Goal: Information Seeking & Learning: Ask a question

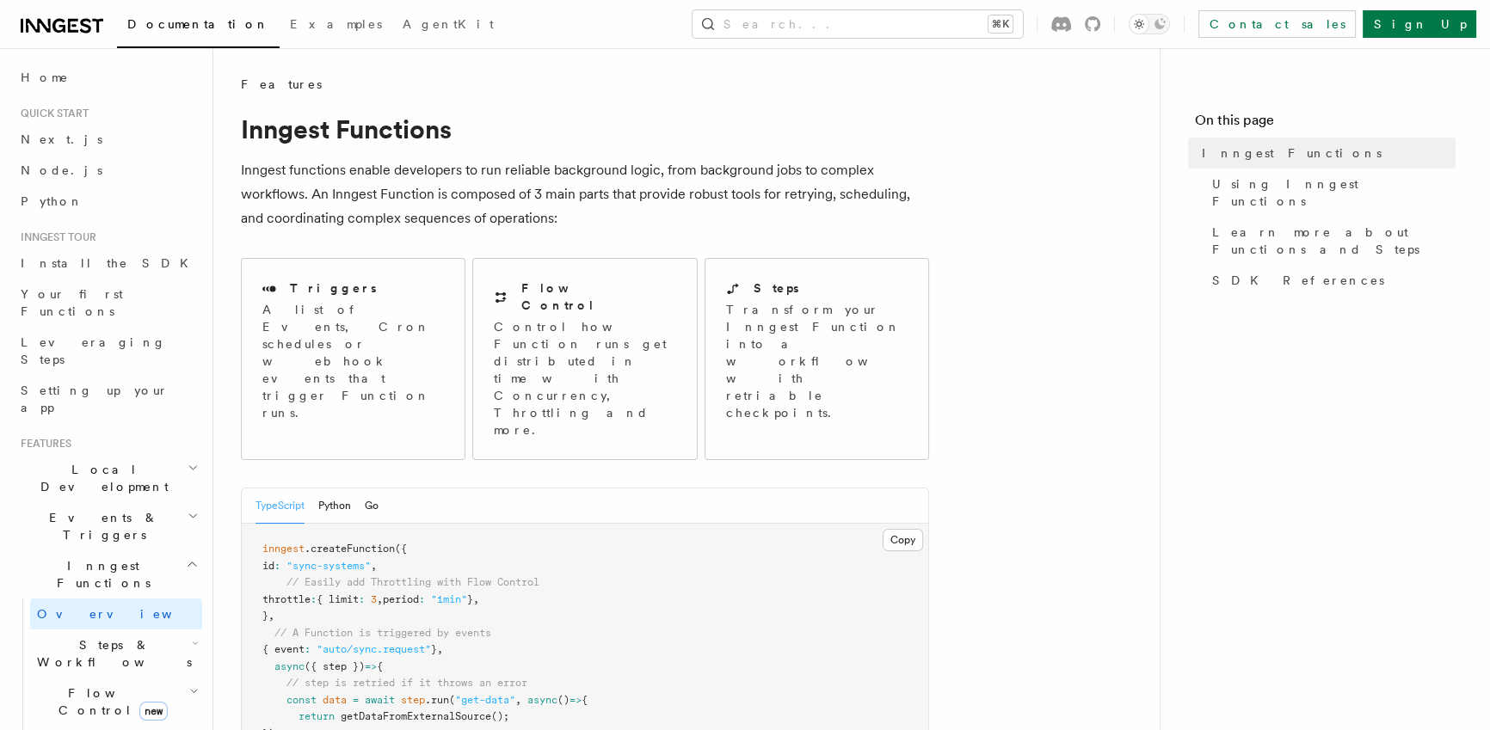
click at [526, 137] on h1 "Inngest Functions" at bounding box center [585, 129] width 688 height 31
click at [46, 88] on link "Home" at bounding box center [108, 77] width 188 height 31
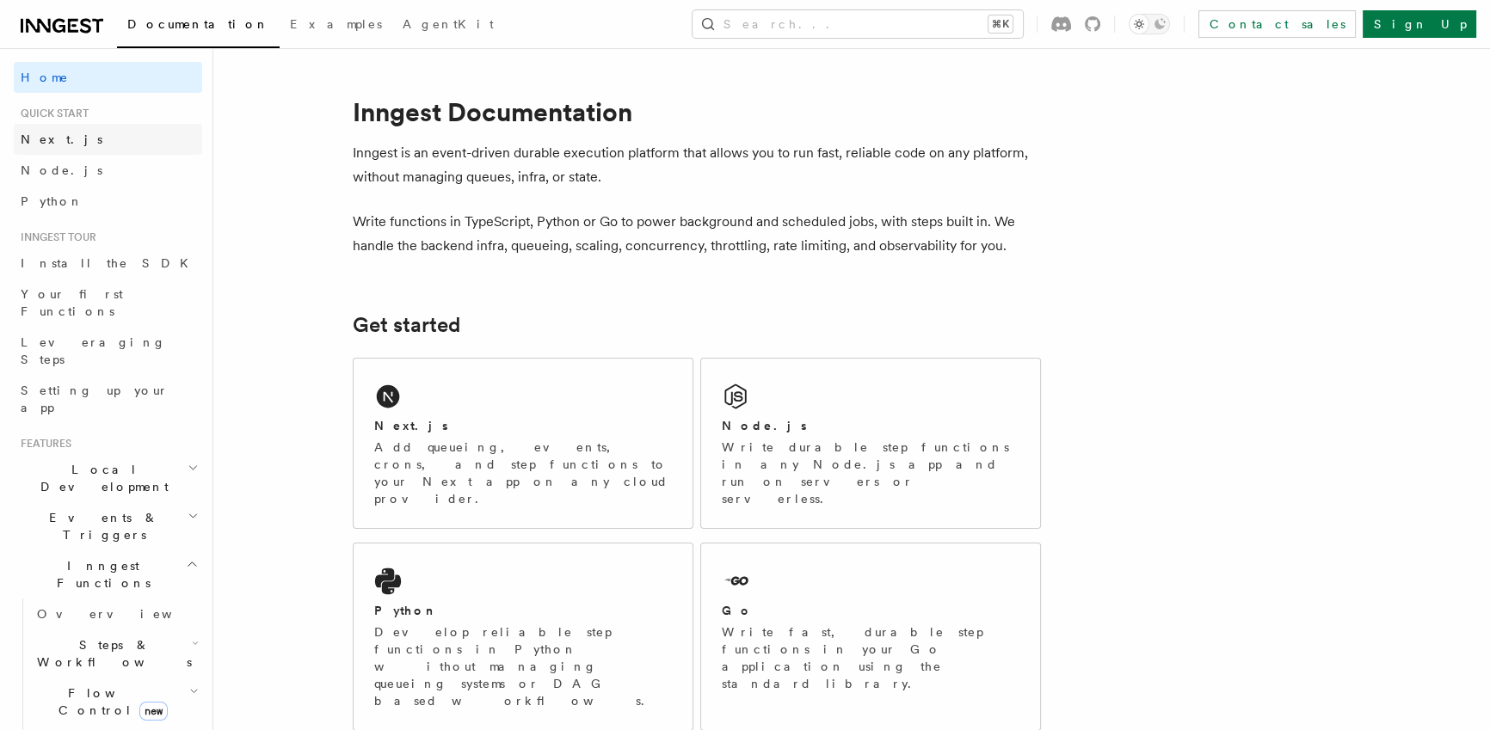
click at [65, 136] on link "Next.js" at bounding box center [108, 139] width 188 height 31
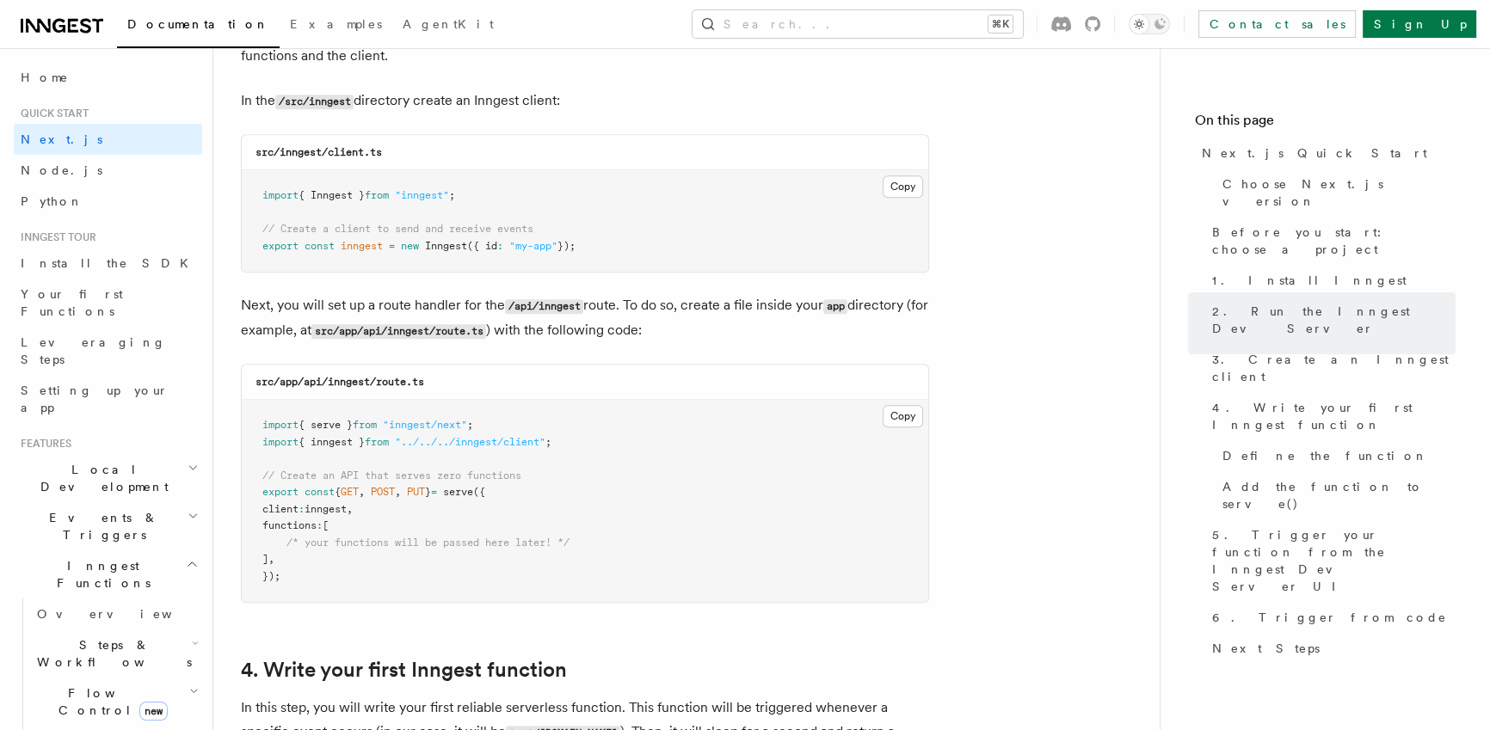
scroll to position [2282, 0]
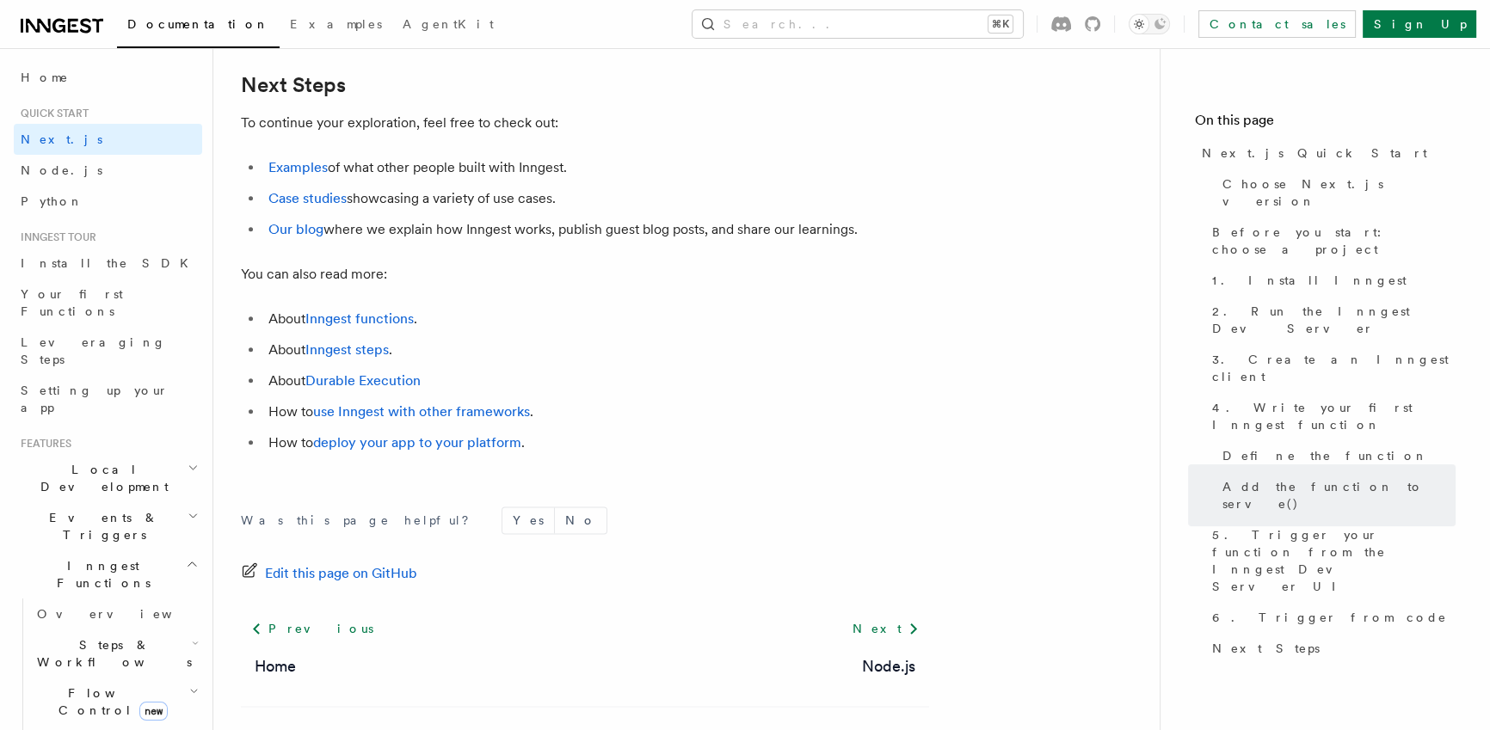
scroll to position [10803, 0]
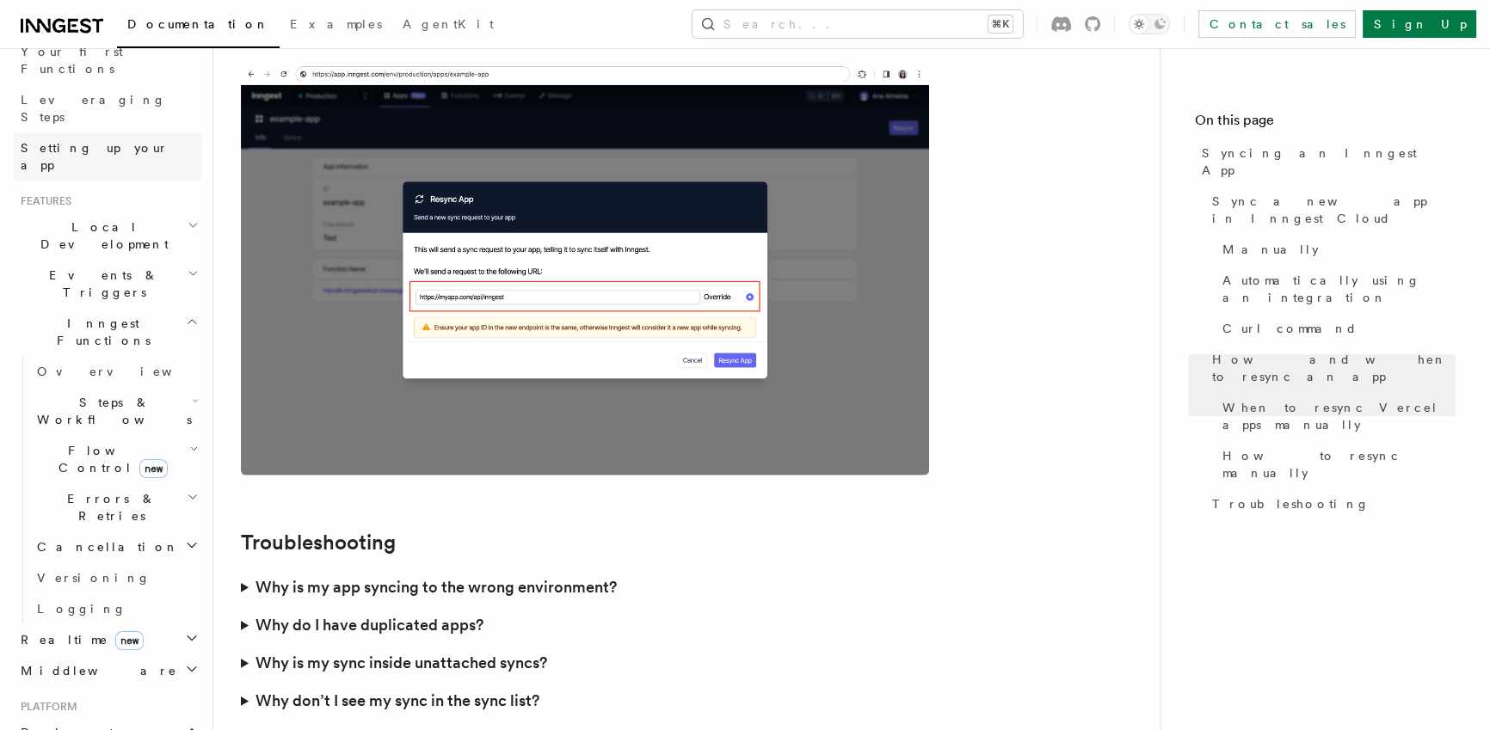
scroll to position [353, 0]
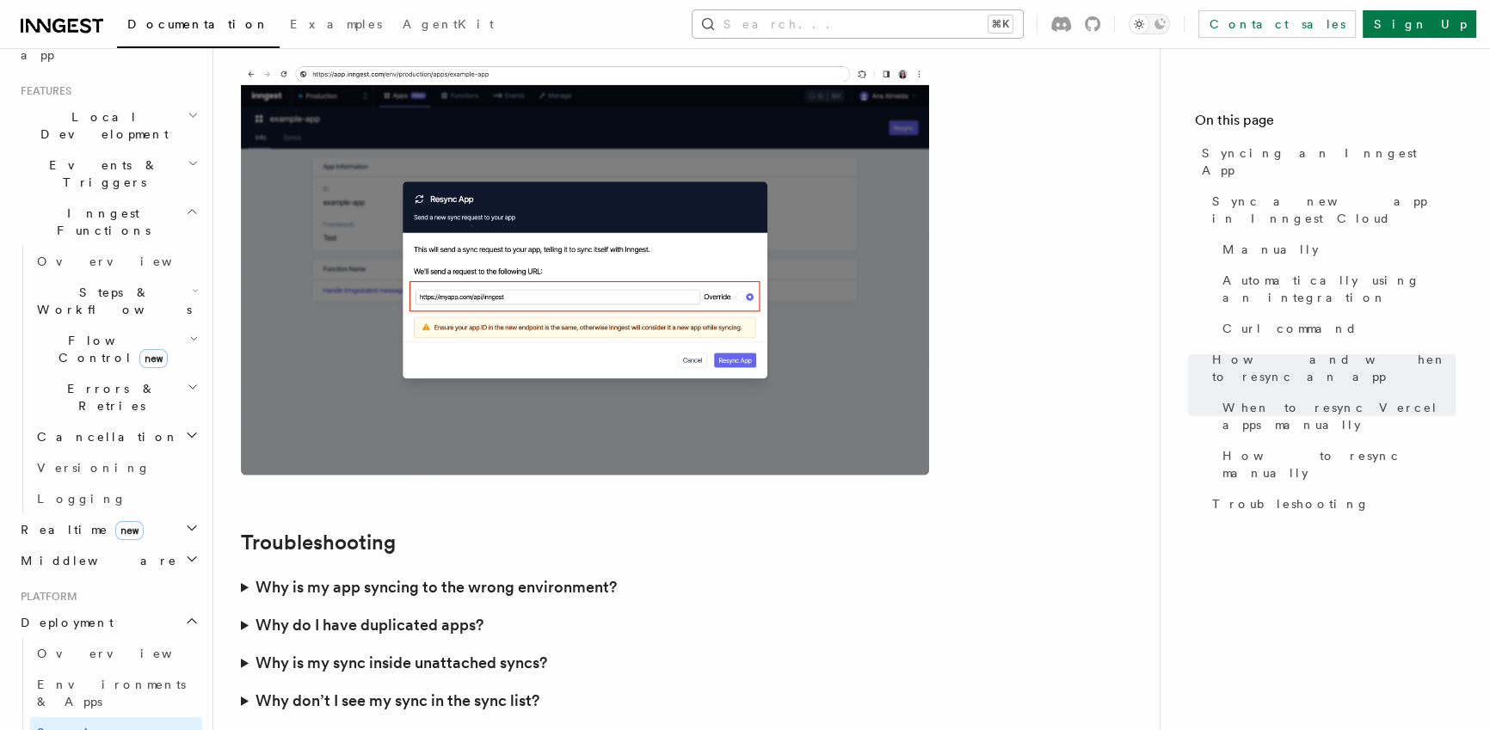
click at [879, 27] on button "Search... ⌘K" at bounding box center [857, 24] width 330 height 28
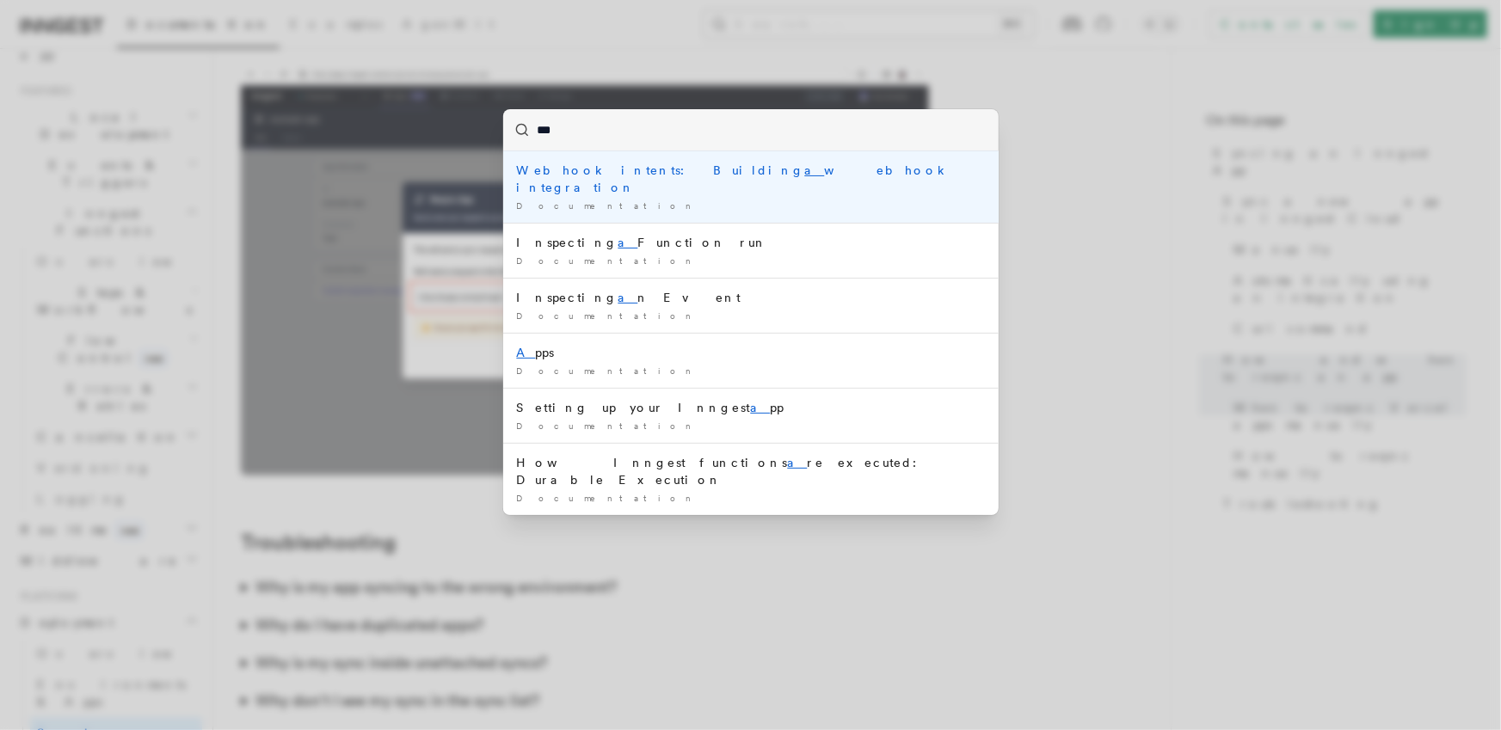
type input "****"
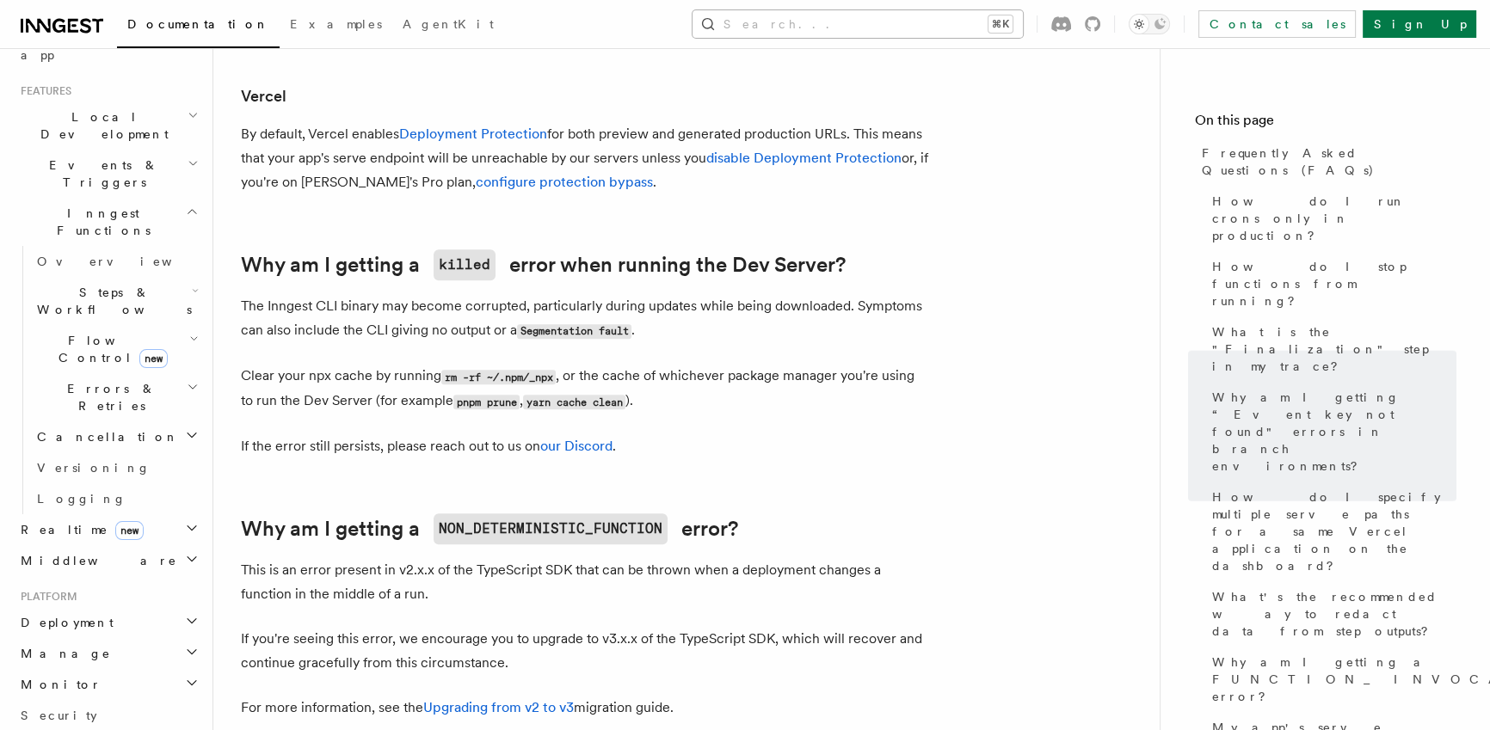
scroll to position [2193, 0]
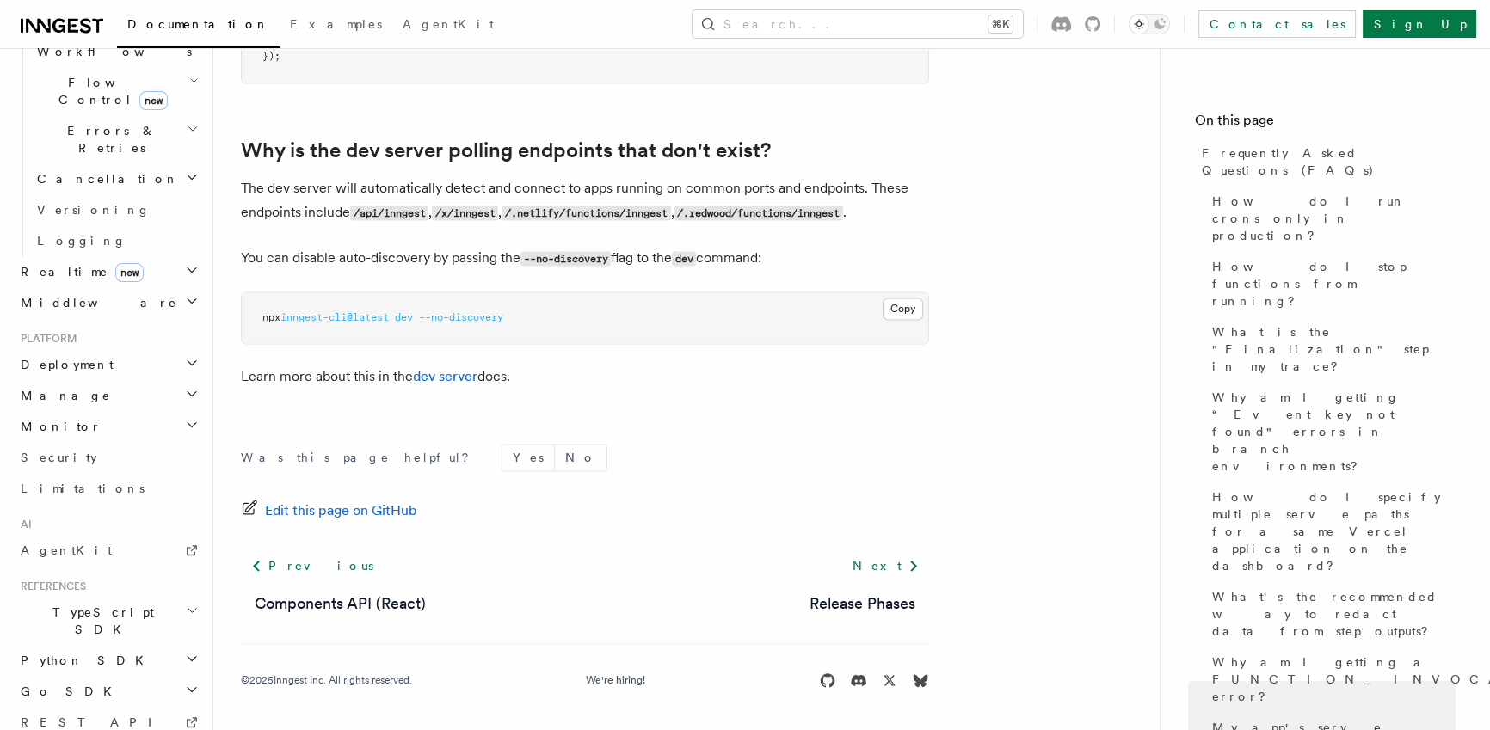
scroll to position [645, 0]
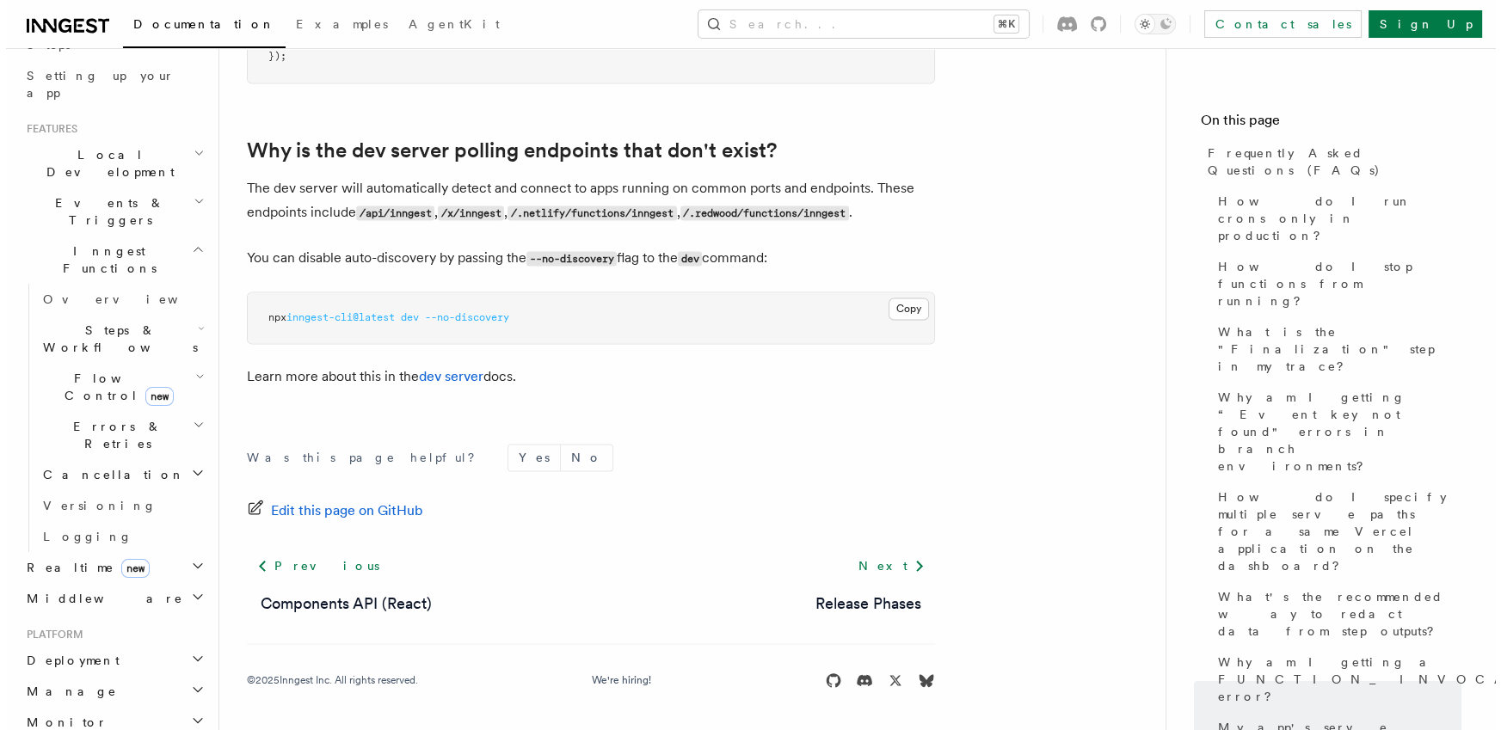
scroll to position [0, 0]
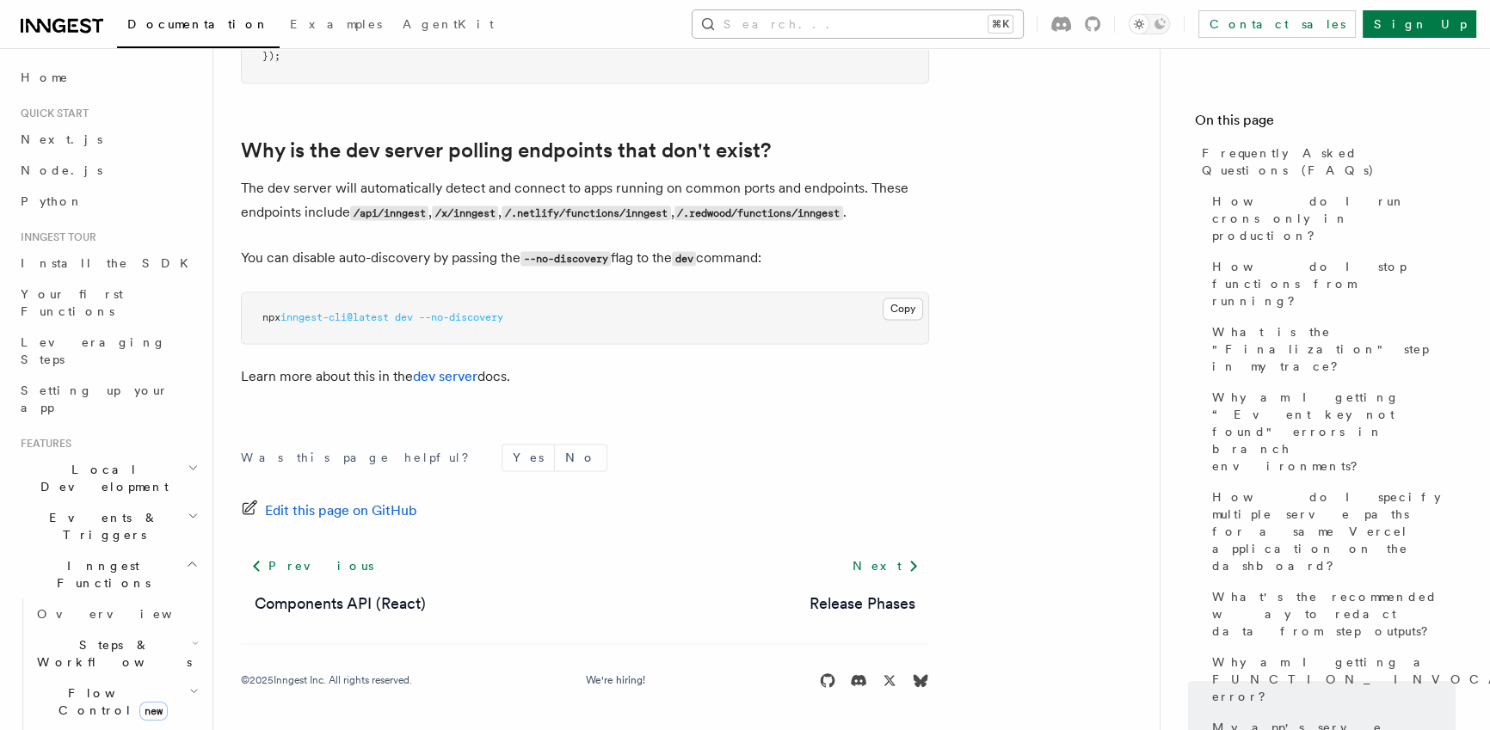
click at [898, 23] on button "Search... ⌘K" at bounding box center [857, 24] width 330 height 28
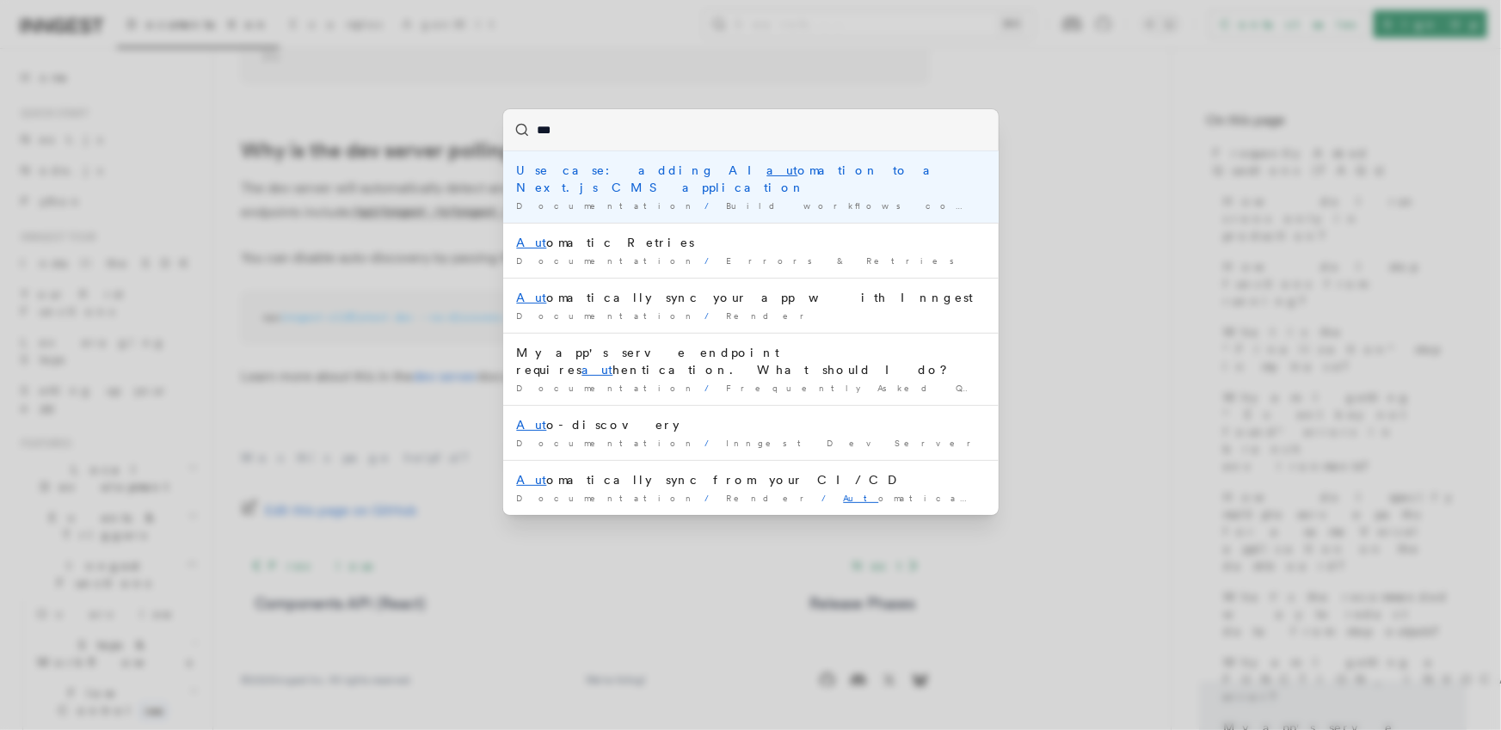
type input "****"
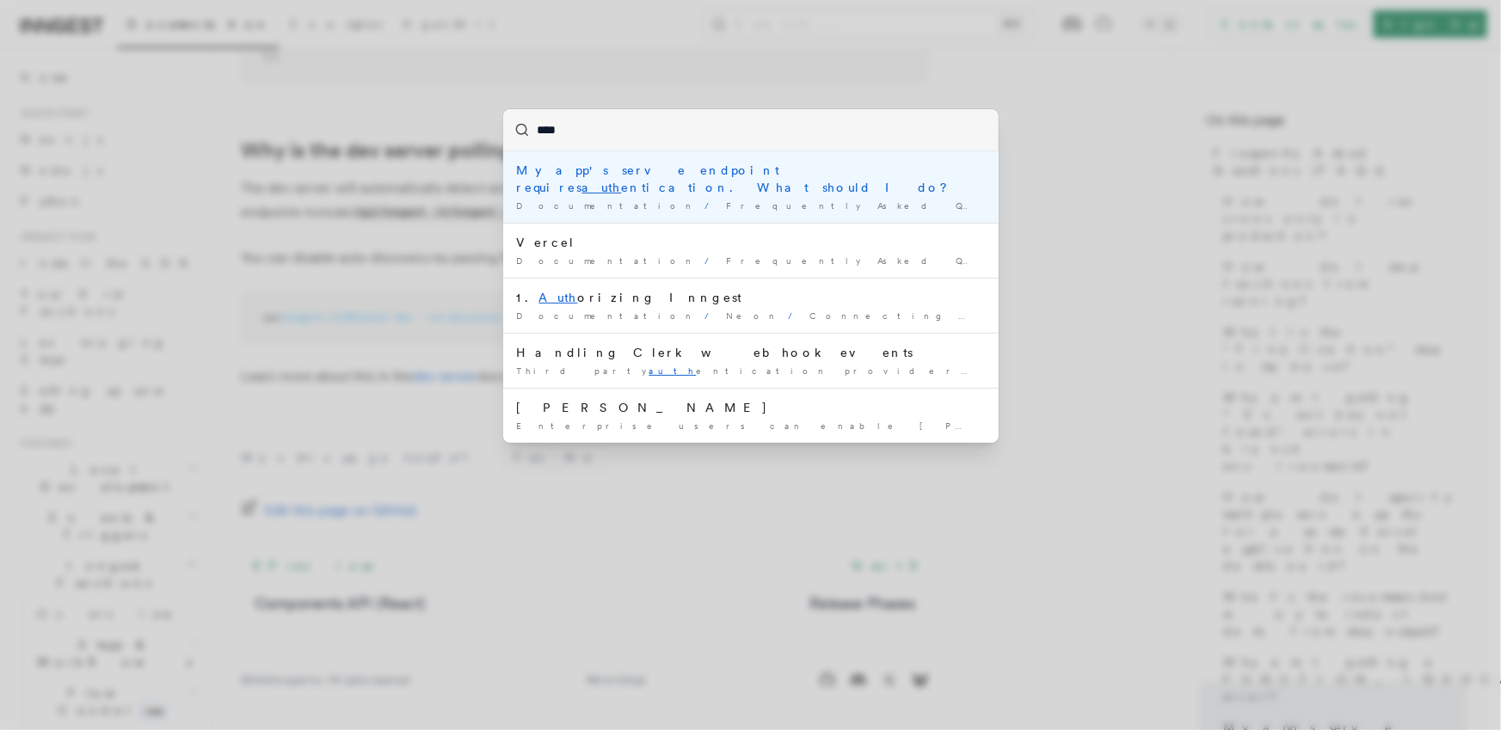
click at [740, 180] on li "My app's serve endpoint requires auth entication. What should I do? Documentati…" at bounding box center [750, 186] width 495 height 71
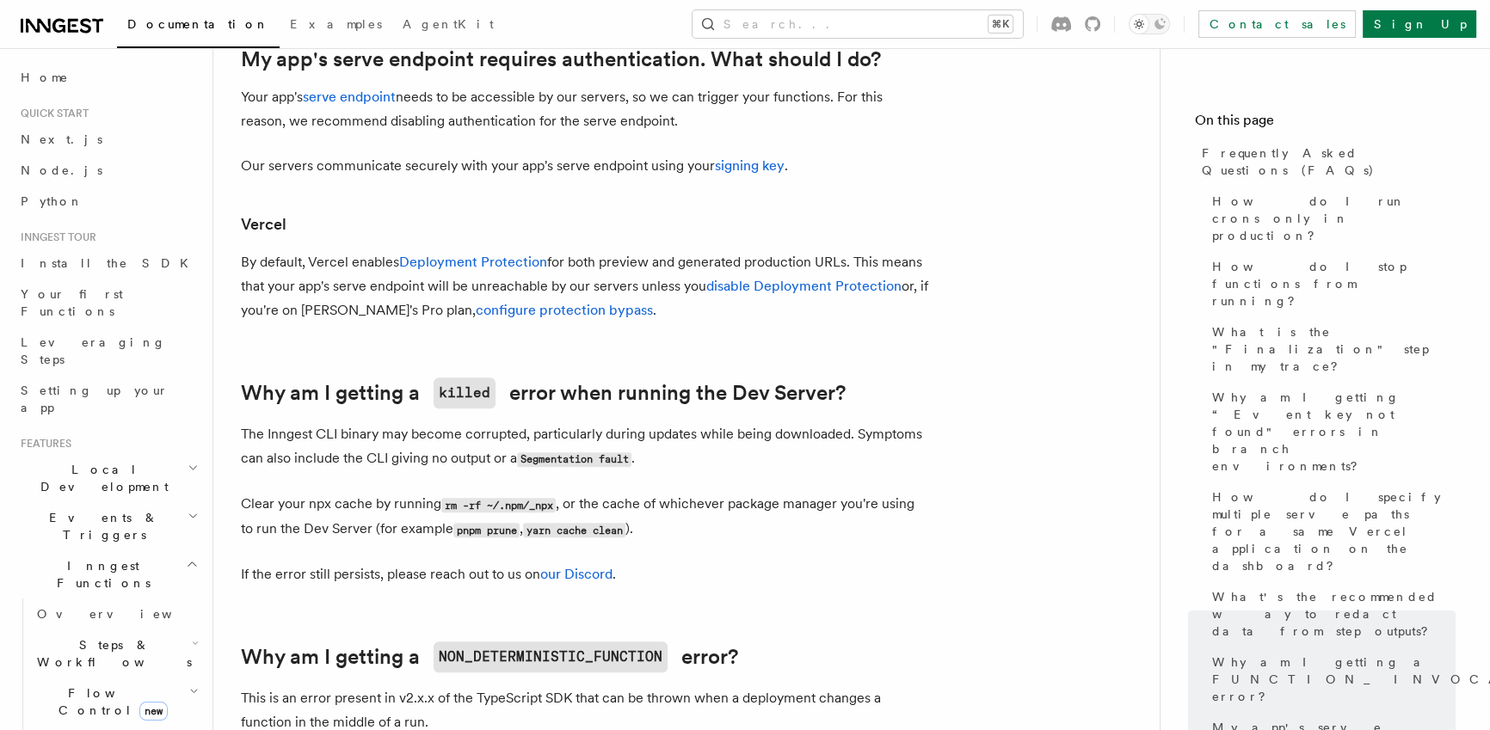
scroll to position [2027, 0]
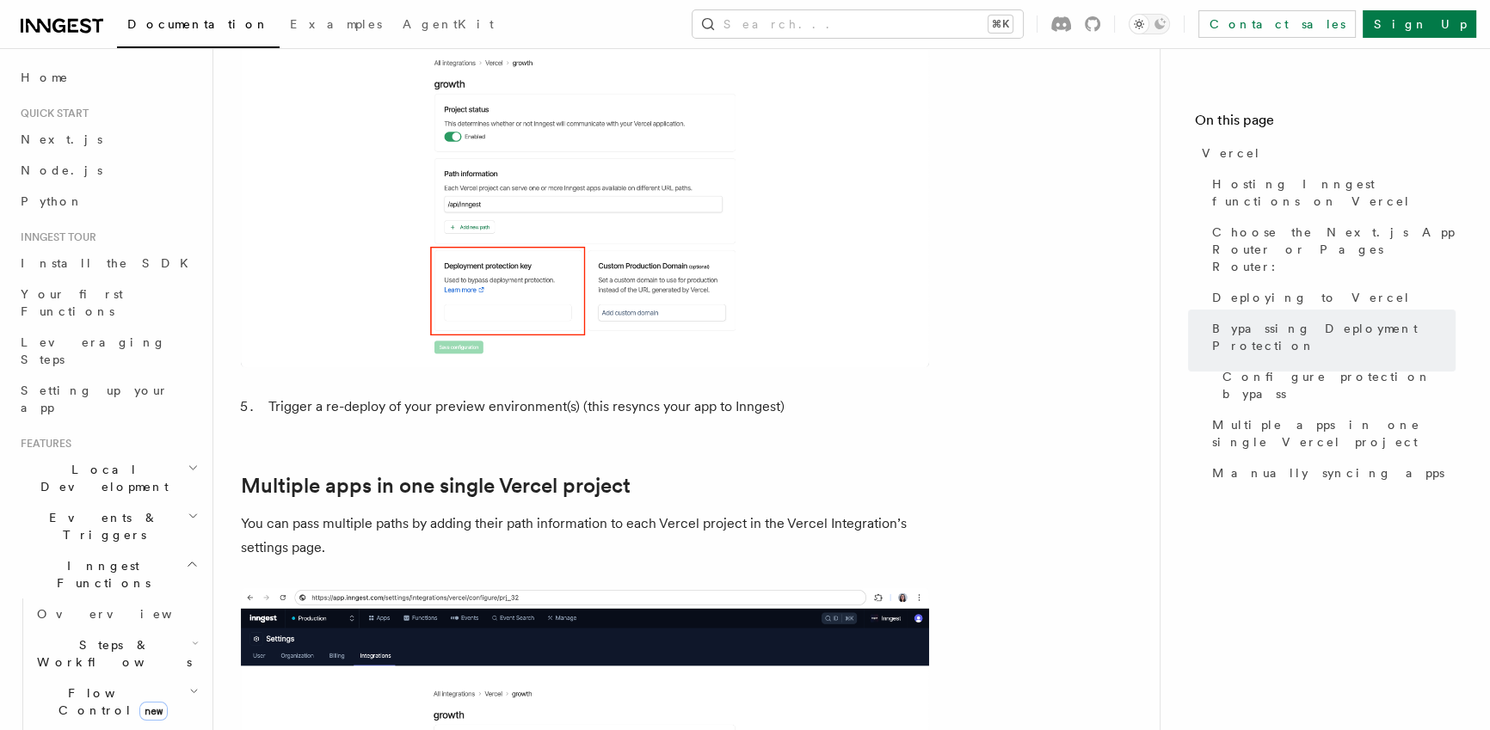
scroll to position [1355, 0]
